Goal: Task Accomplishment & Management: Manage account settings

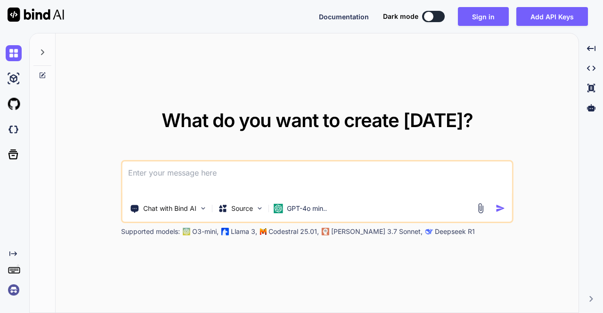
click at [16, 291] on img at bounding box center [14, 290] width 16 height 16
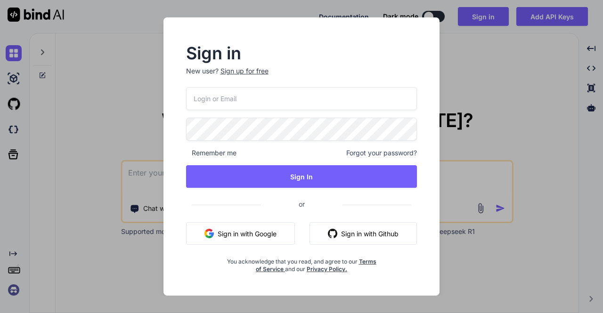
click at [251, 103] on input "email" at bounding box center [301, 98] width 231 height 23
type input "[EMAIL_ADDRESS][DOMAIN_NAME]"
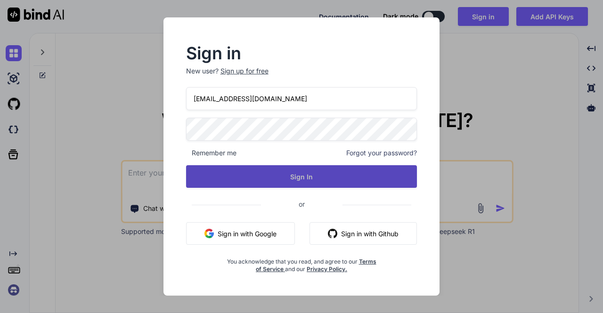
click at [268, 177] on button "Sign In" at bounding box center [301, 176] width 231 height 23
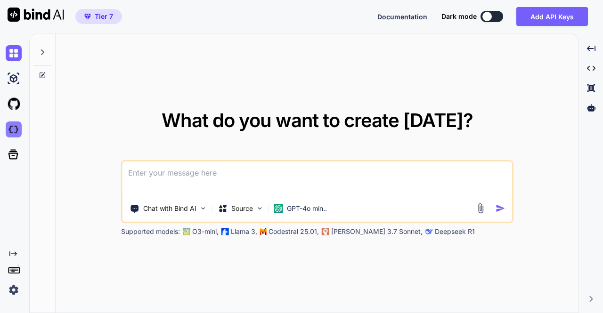
click at [17, 131] on img at bounding box center [14, 130] width 16 height 16
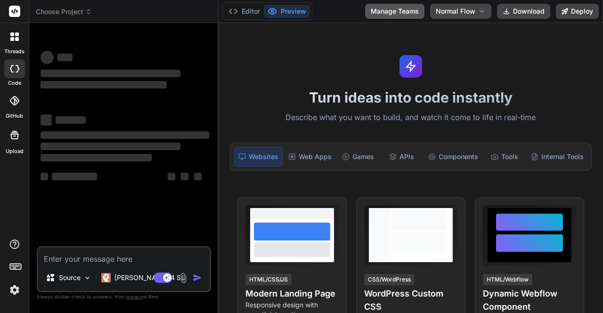
type textarea "x"
click at [397, 14] on button "Manage Teams" at bounding box center [394, 11] width 59 height 15
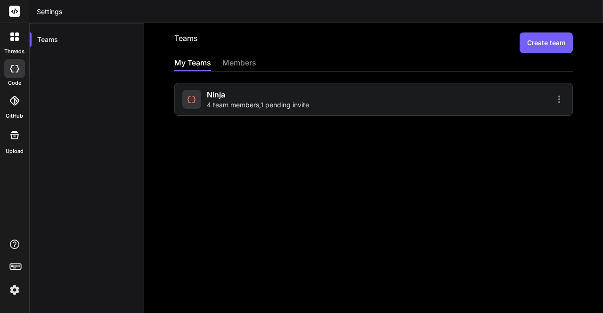
click at [252, 101] on span "4 team members , 1 pending invite" at bounding box center [258, 104] width 102 height 9
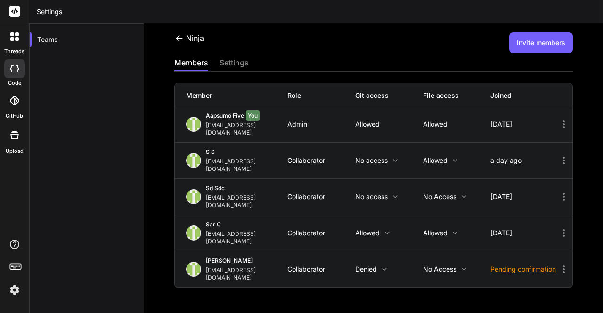
click at [534, 42] on button "Invite members" at bounding box center [541, 43] width 64 height 21
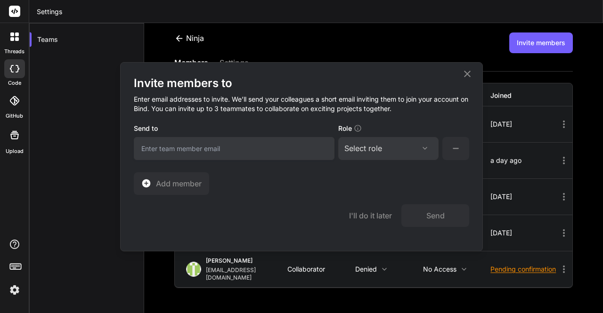
click at [469, 75] on icon at bounding box center [467, 73] width 7 height 7
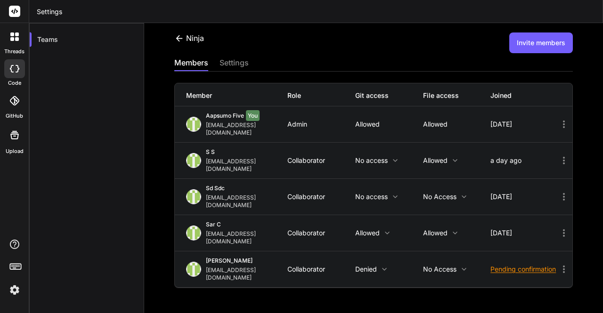
click at [379, 259] on div "Ninja Invite members members settings Member Role Git access File access Joined…" at bounding box center [373, 179] width 459 height 313
click at [539, 46] on button "Invite members" at bounding box center [541, 43] width 64 height 21
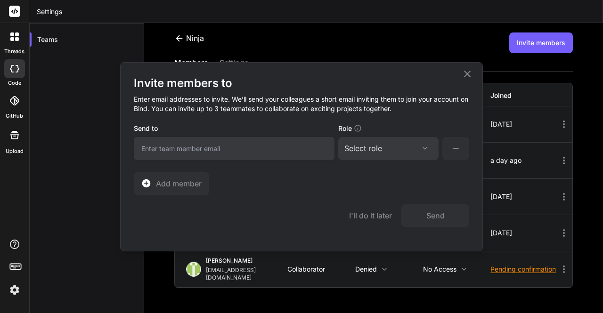
click at [231, 150] on input "email" at bounding box center [234, 148] width 201 height 23
click at [181, 152] on input "email" at bounding box center [234, 148] width 201 height 23
type input "[EMAIL_ADDRESS][DOMAIN_NAME]"
click at [365, 150] on div "Select role" at bounding box center [363, 148] width 38 height 11
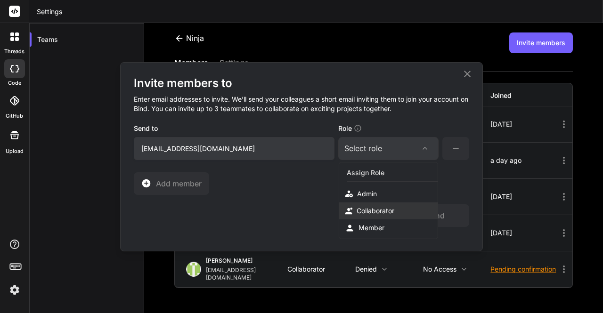
click at [370, 207] on div "Collaborator" at bounding box center [376, 210] width 38 height 9
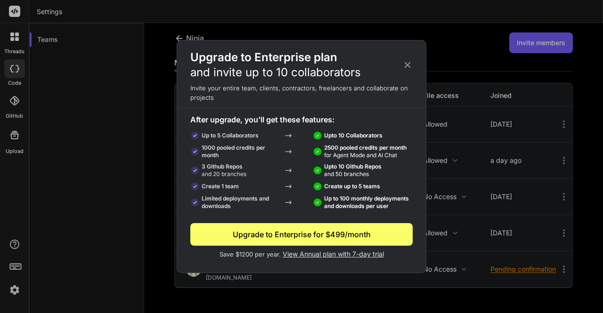
click at [405, 65] on icon at bounding box center [407, 65] width 10 height 10
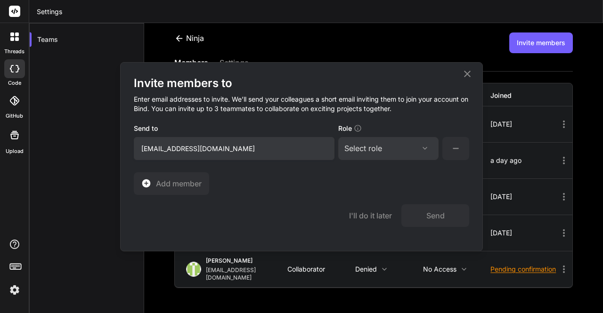
click at [464, 72] on icon at bounding box center [467, 73] width 11 height 11
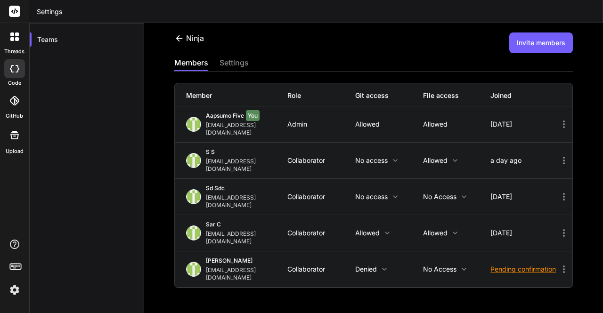
click at [538, 40] on button "Invite members" at bounding box center [541, 43] width 64 height 21
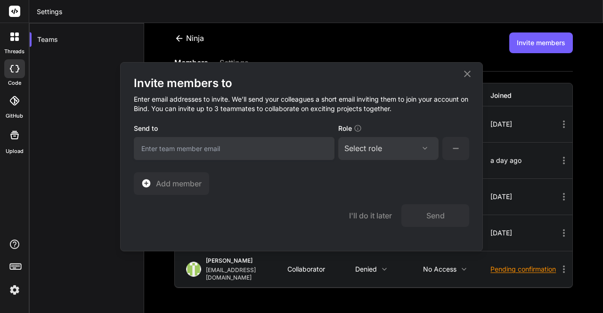
click at [466, 73] on icon at bounding box center [467, 73] width 11 height 11
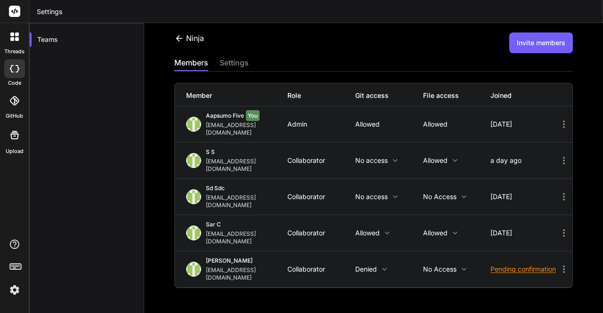
click at [547, 40] on button "Invite members" at bounding box center [541, 43] width 64 height 21
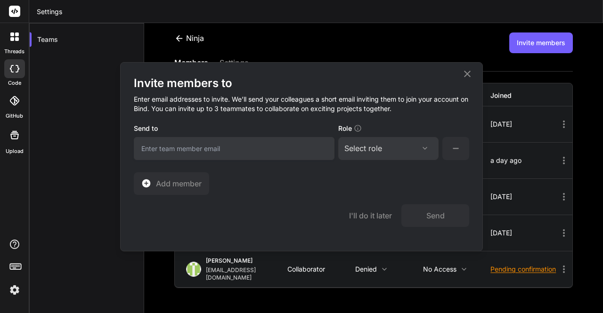
click at [262, 147] on input "email" at bounding box center [234, 148] width 201 height 23
type input "[EMAIL_ADDRESS][DOMAIN_NAME]"
click at [375, 145] on div "Select role" at bounding box center [363, 148] width 38 height 11
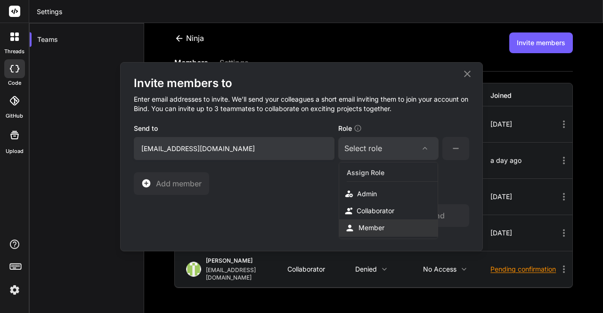
click at [373, 229] on div "Member" at bounding box center [372, 227] width 26 height 9
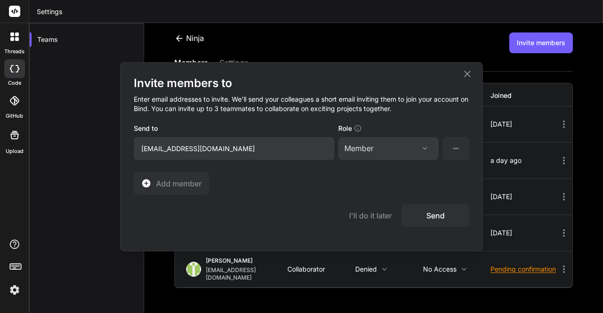
click at [439, 212] on button "Send" at bounding box center [435, 215] width 68 height 23
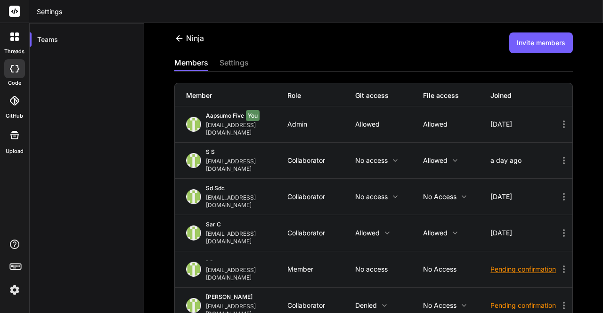
click at [384, 229] on icon at bounding box center [388, 233] width 8 height 8
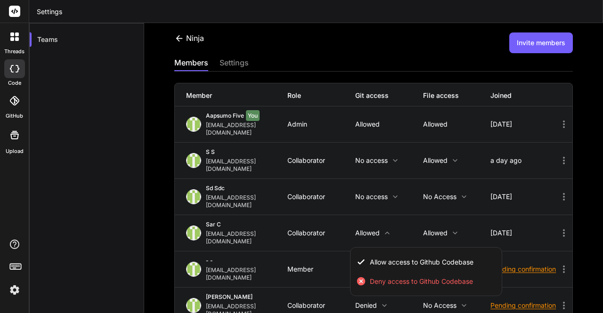
click at [382, 212] on div at bounding box center [301, 156] width 603 height 313
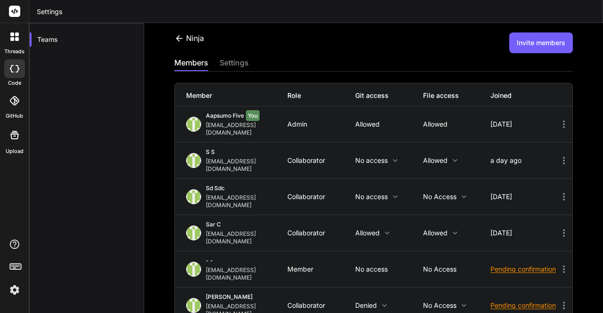
click at [357, 266] on p "No access" at bounding box center [389, 270] width 68 height 8
drag, startPoint x: 204, startPoint y: 248, endPoint x: 266, endPoint y: 250, distance: 61.7
click at [266, 257] on div "- - [EMAIL_ADDRESS][DOMAIN_NAME]" at bounding box center [237, 269] width 102 height 24
copy div "[EMAIL_ADDRESS][DOMAIN_NAME]"
